Goal: Feedback & Contribution: Contribute content

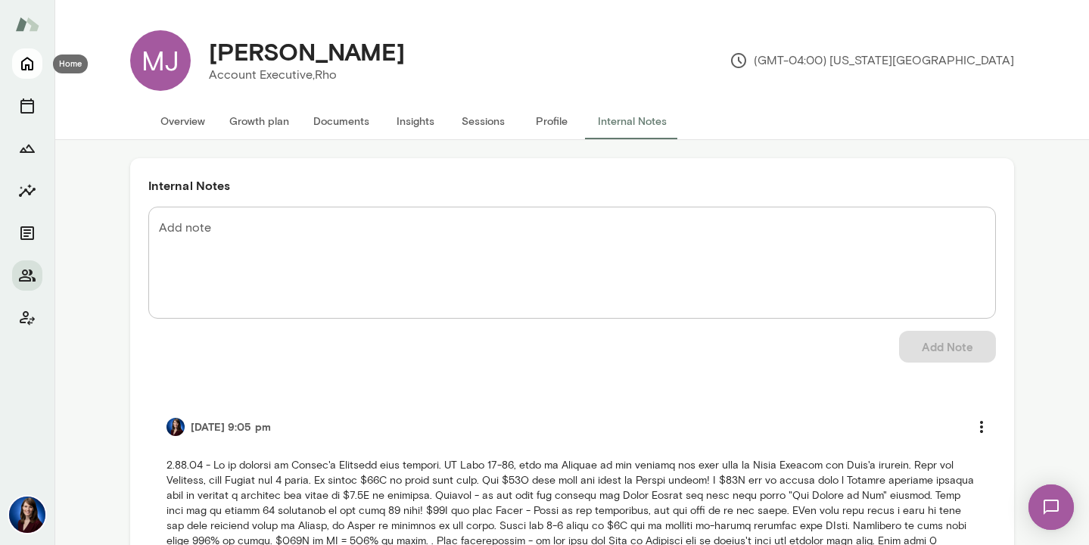
click at [25, 64] on icon "Home" at bounding box center [27, 65] width 12 height 14
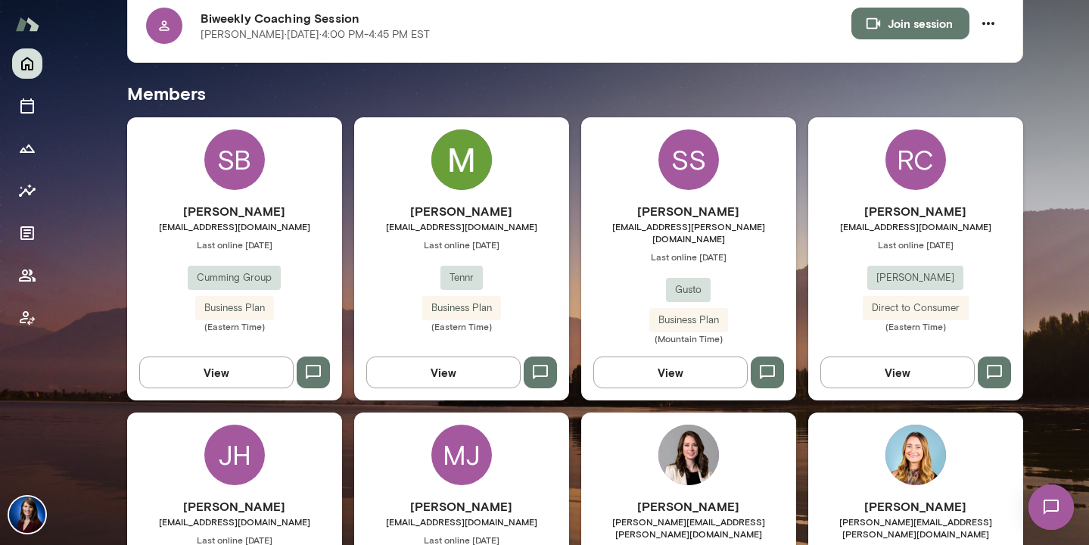
scroll to position [428, 0]
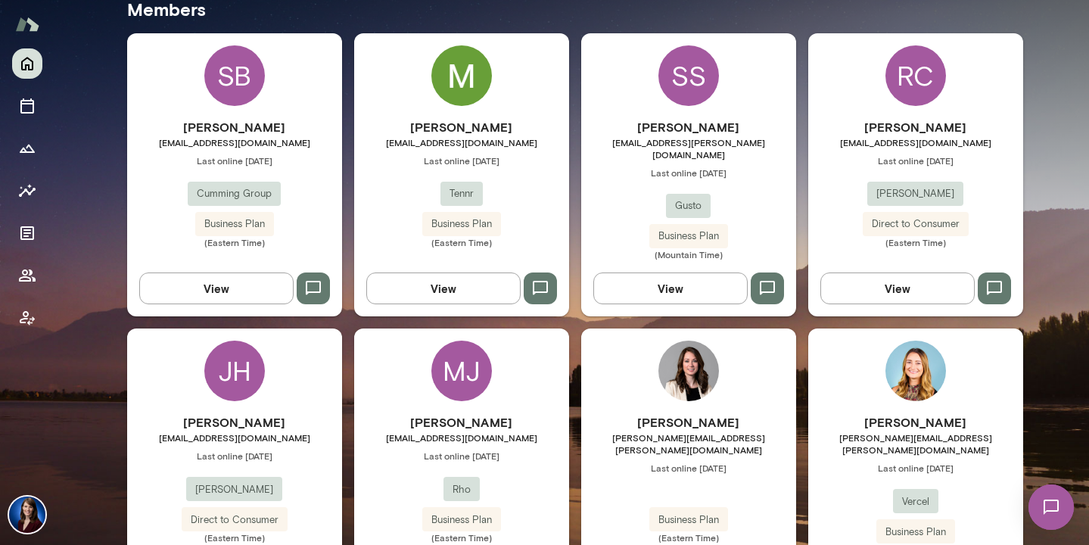
click at [629, 280] on button "View" at bounding box center [670, 288] width 154 height 32
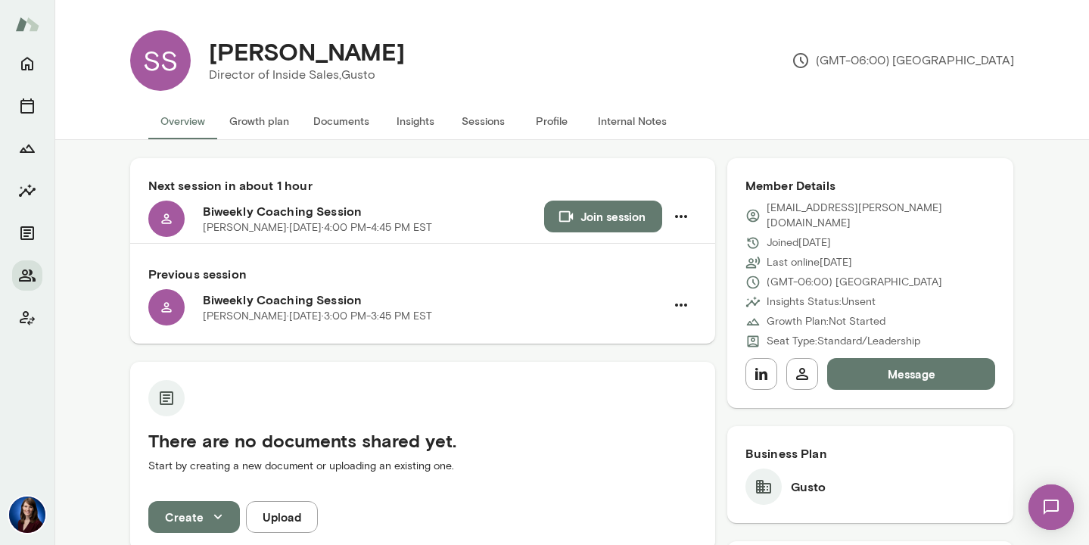
click at [625, 123] on button "Internal Notes" at bounding box center [632, 121] width 93 height 36
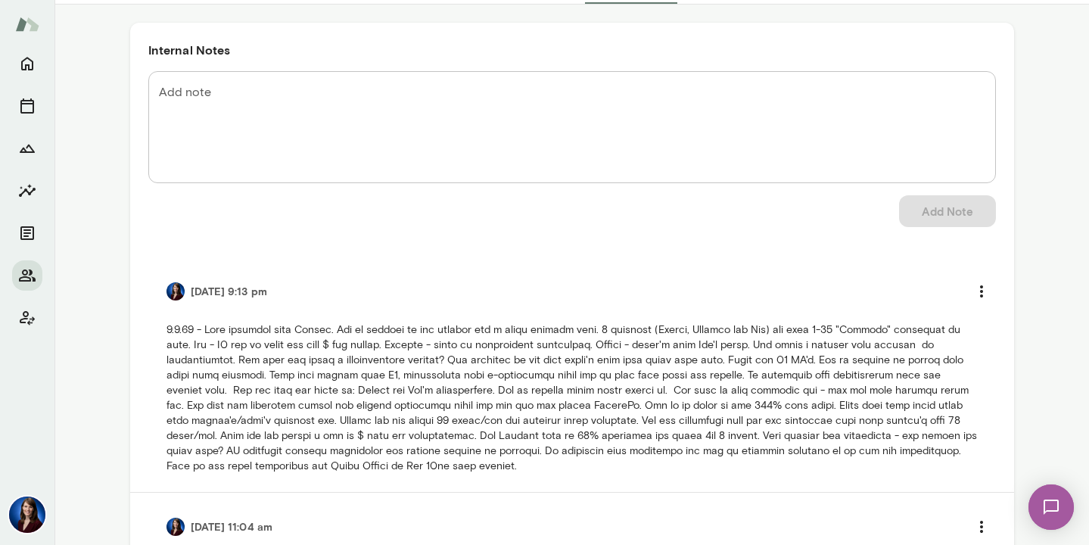
scroll to position [140, 0]
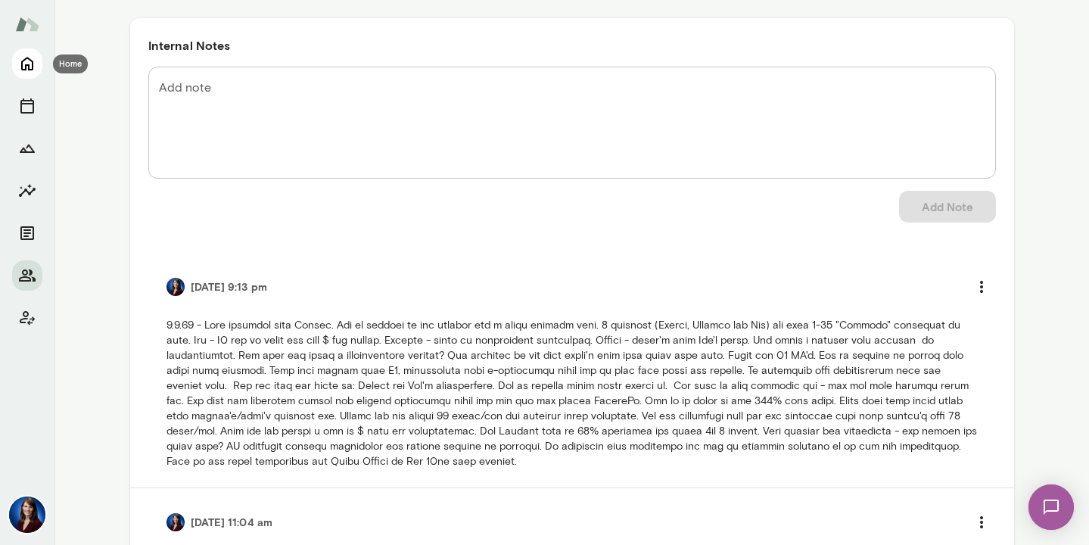
click at [23, 67] on icon "Home" at bounding box center [27, 63] width 18 height 18
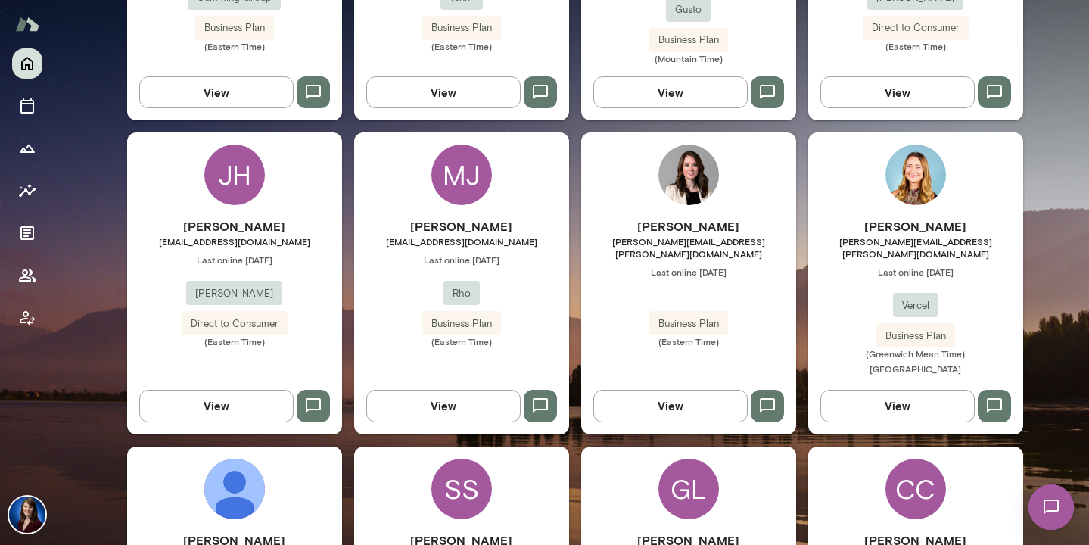
scroll to position [790, 0]
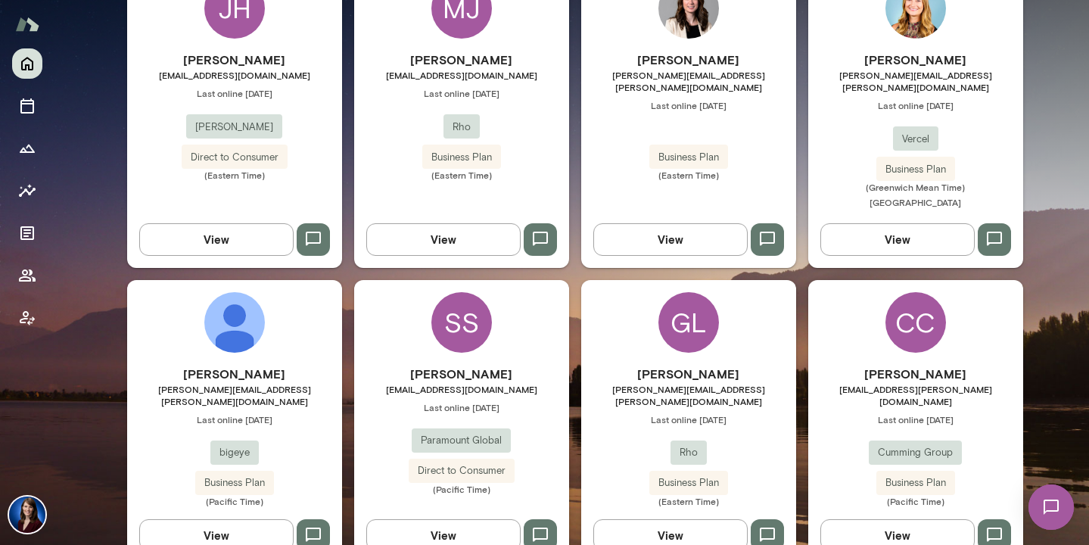
click at [670, 519] on button "View" at bounding box center [670, 535] width 154 height 32
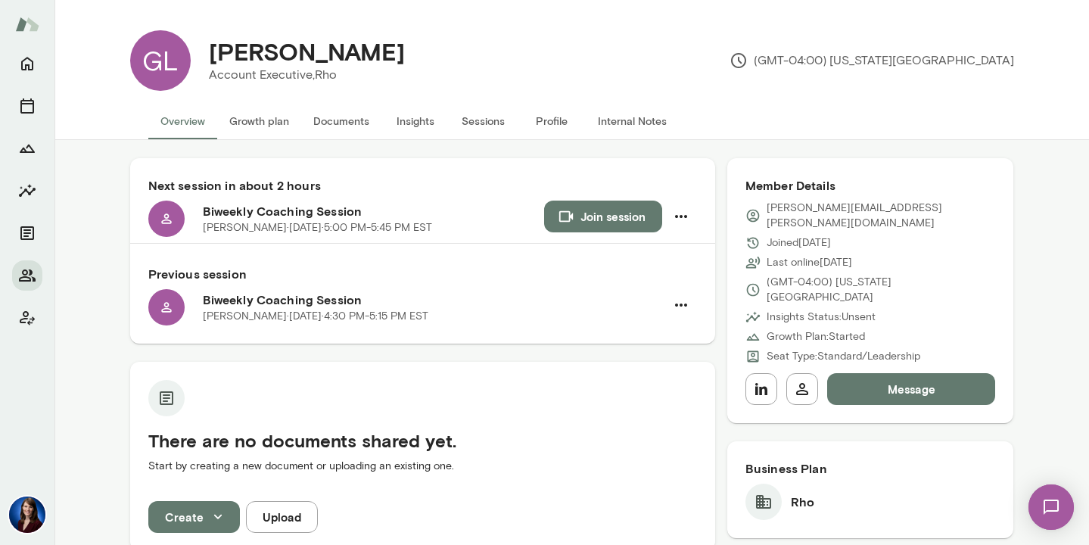
click at [614, 129] on button "Internal Notes" at bounding box center [632, 121] width 93 height 36
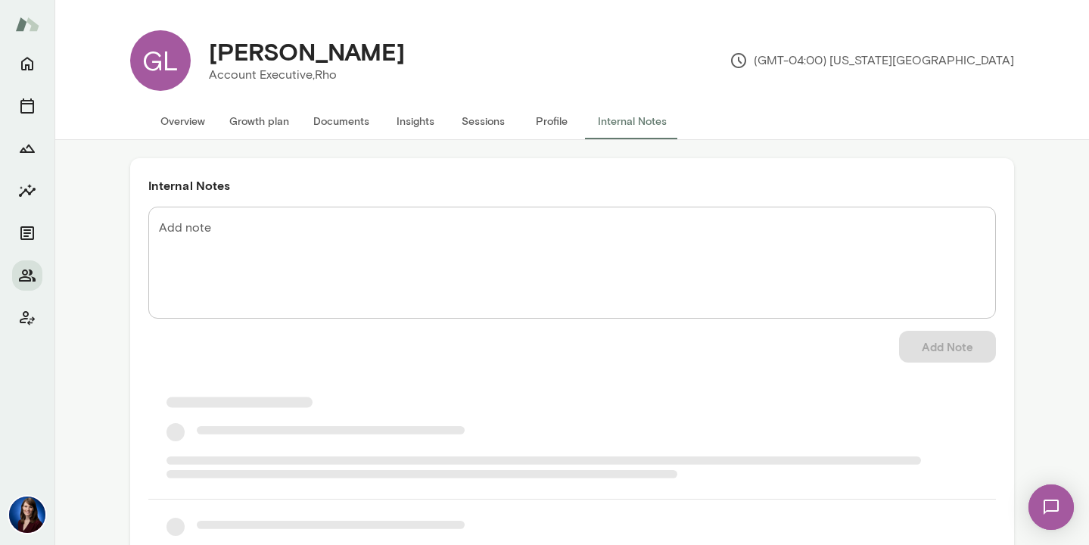
click at [195, 234] on textarea "Add note" at bounding box center [572, 262] width 826 height 87
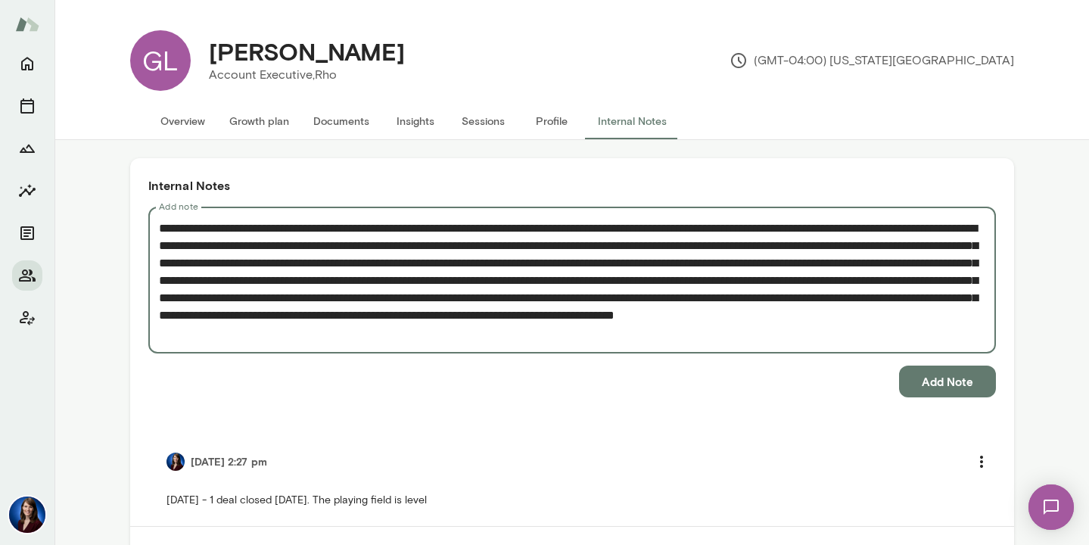
type textarea "**********"
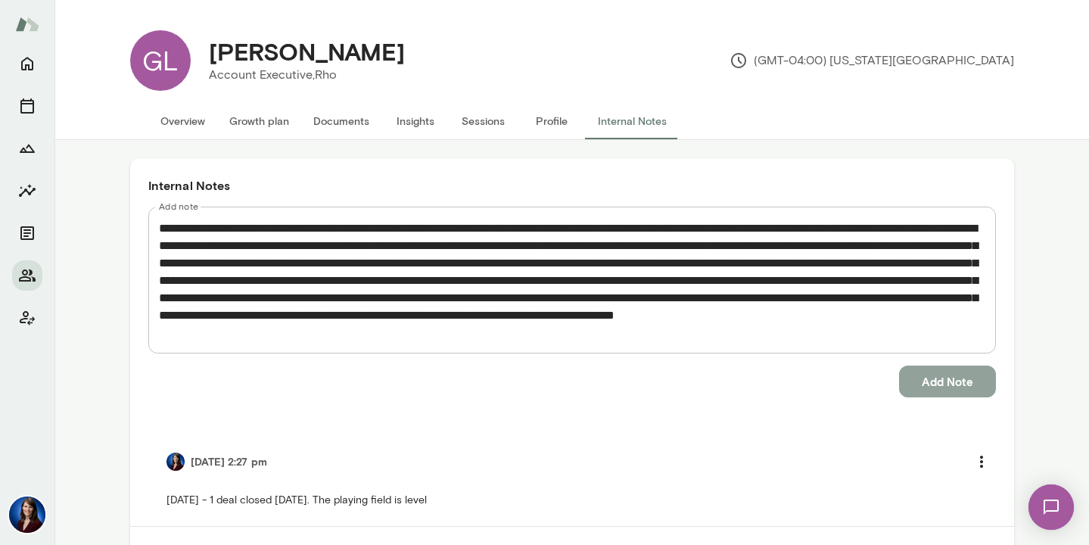
click at [967, 392] on button "Add Note" at bounding box center [947, 382] width 97 height 32
